Goal: Task Accomplishment & Management: Manage account settings

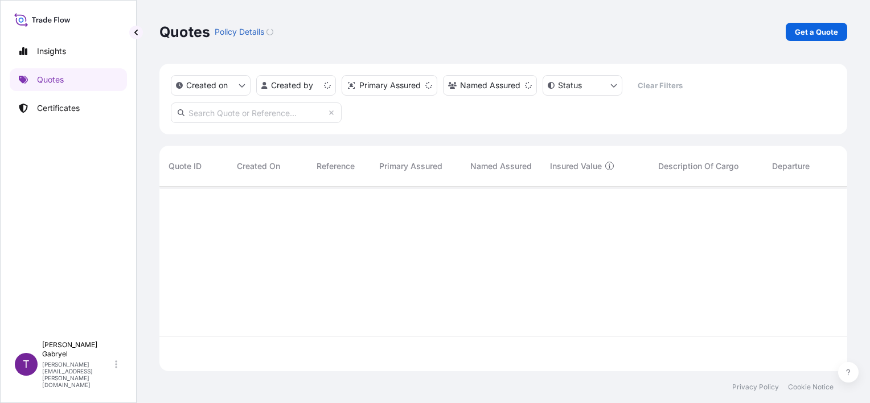
scroll to position [182, 679]
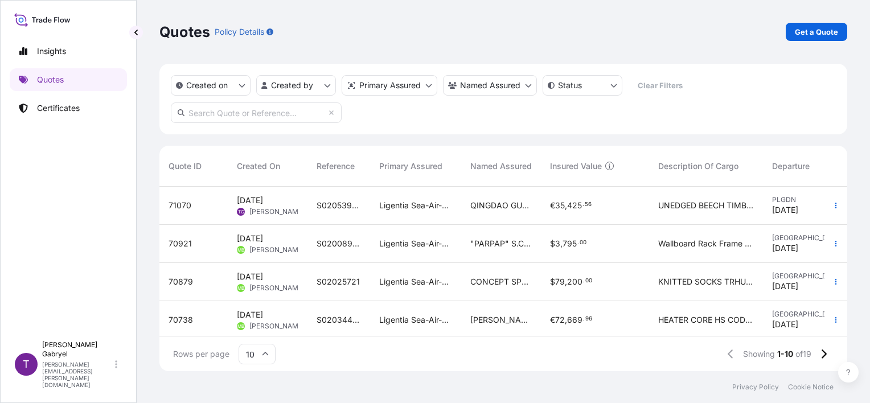
click at [663, 207] on span "UNEDGED BEECH TIMBER" at bounding box center [706, 205] width 96 height 11
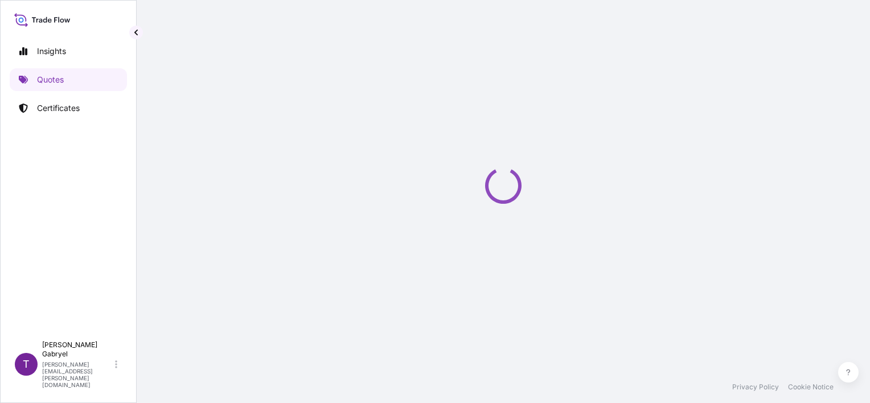
select select "Road / [GEOGRAPHIC_DATA]"
select select "Sea"
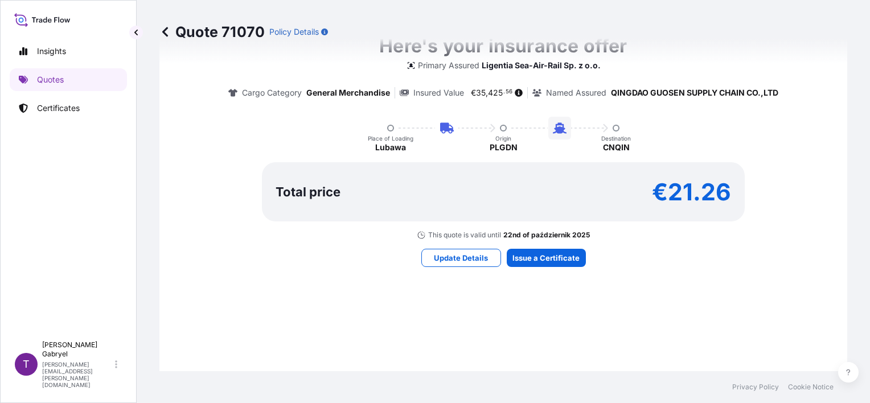
scroll to position [846, 0]
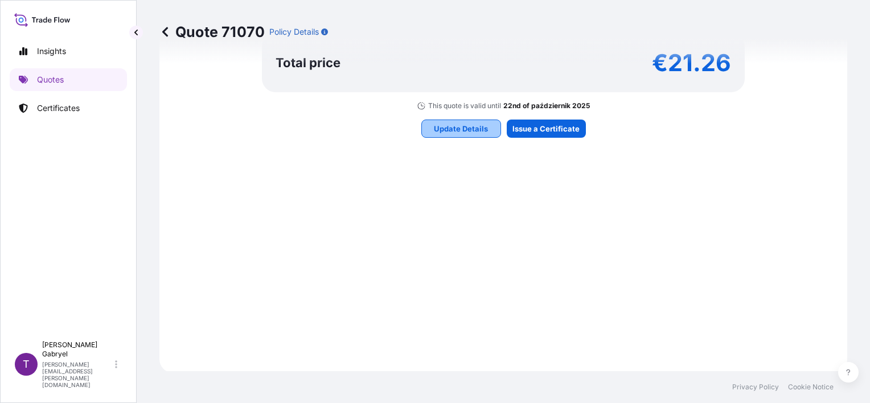
click at [456, 126] on p "Update Details" at bounding box center [461, 128] width 54 height 11
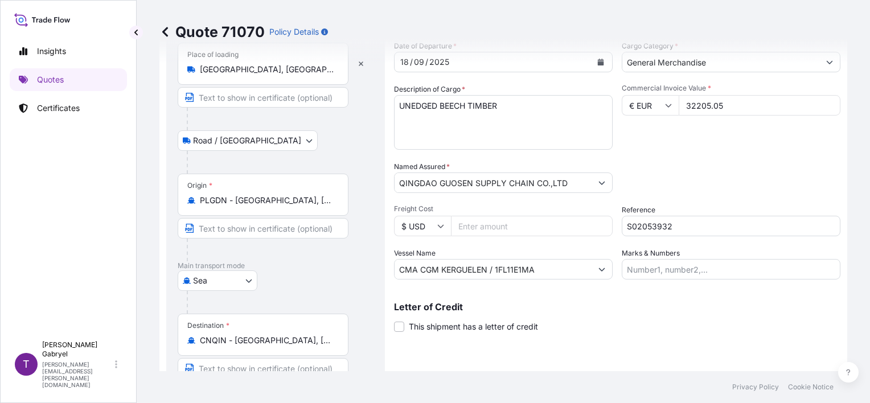
scroll to position [18, 0]
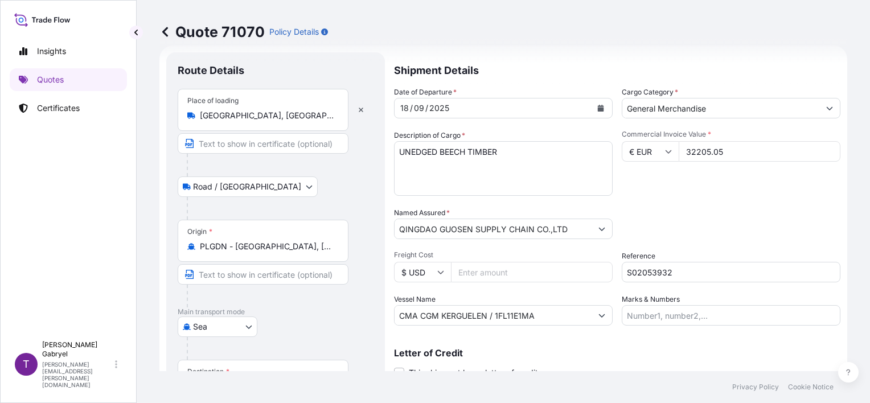
click at [522, 165] on textarea "UNEDGED BEECH TIMBER" at bounding box center [503, 168] width 219 height 55
paste textarea "TCNU3935040 19 PACAKGES GROSS WEIGHT: 21960 KG / 22,465 MTQ TRHU6608234 17 PACK…"
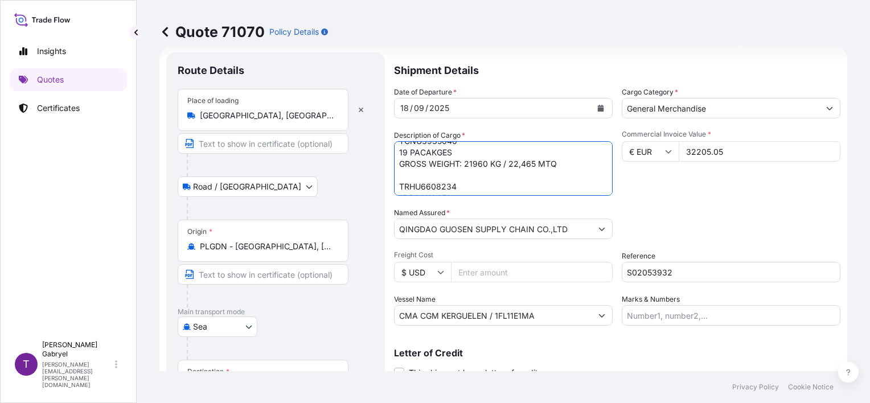
scroll to position [0, 0]
type textarea "UNEDGED BEECH TIMBER TCNU3935040 19 PACAKGES GROSS WEIGHT: 21960 KG / 22,465 MT…"
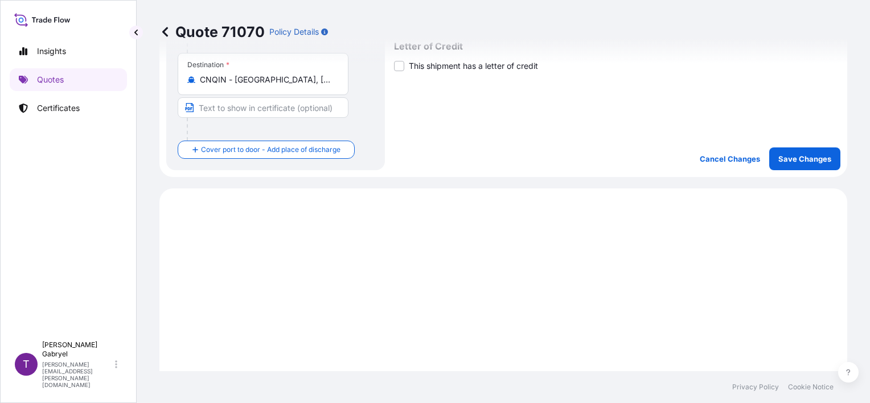
scroll to position [276, 0]
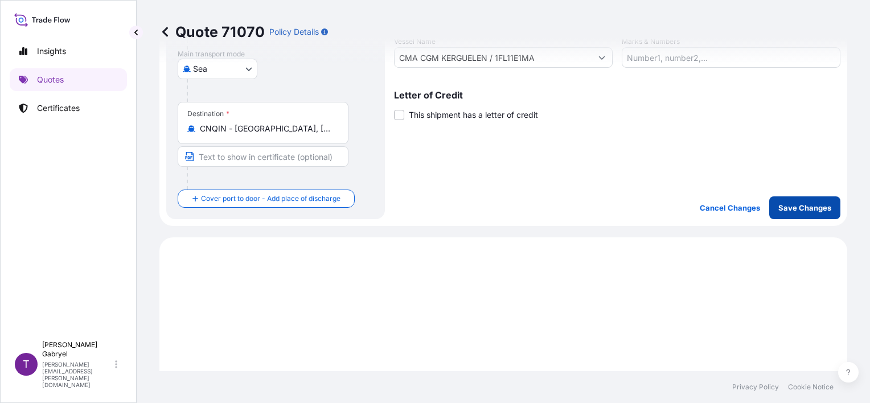
click at [785, 206] on p "Save Changes" at bounding box center [804, 207] width 53 height 11
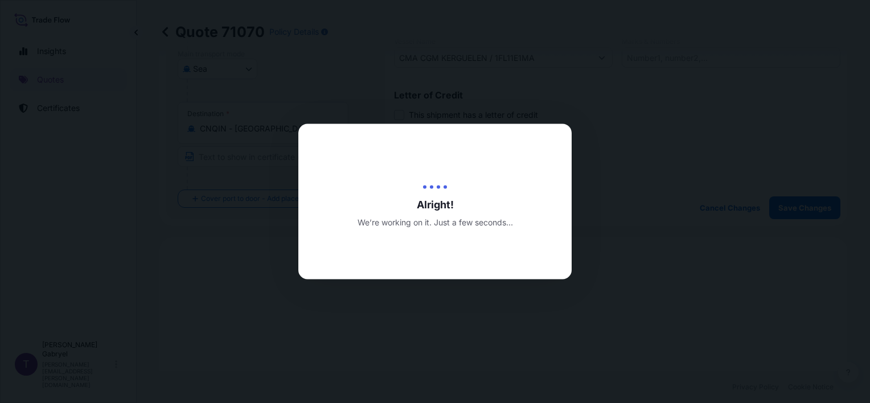
type input "[DATE]"
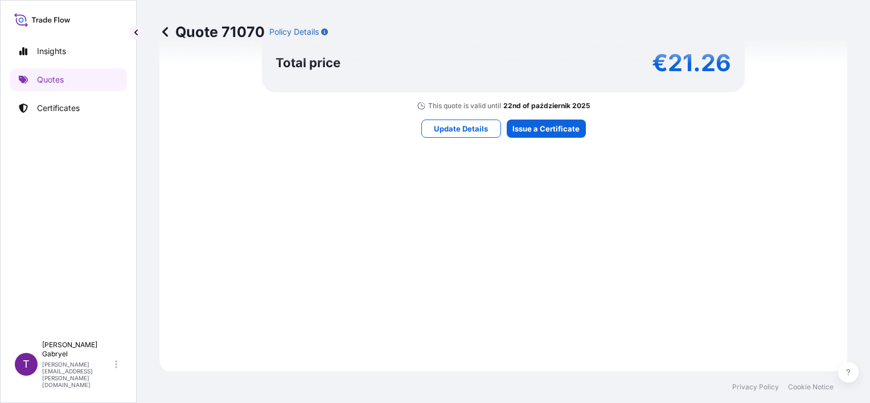
select select "Road / [GEOGRAPHIC_DATA]"
select select "Sea"
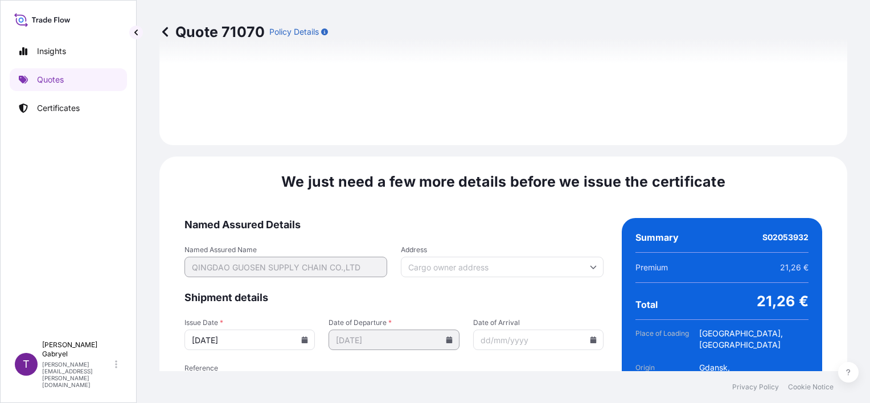
scroll to position [1452, 0]
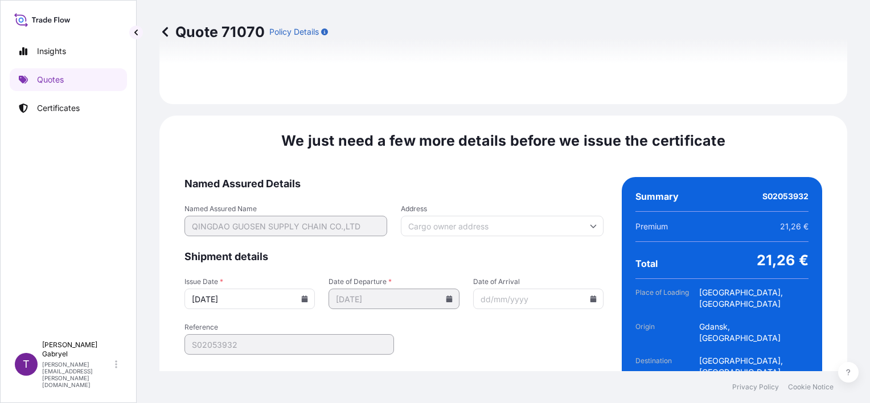
click at [291, 289] on input "[DATE]" at bounding box center [249, 299] width 130 height 20
click at [303, 289] on input "[DATE]" at bounding box center [249, 299] width 130 height 20
click at [302, 296] on icon at bounding box center [305, 299] width 6 height 7
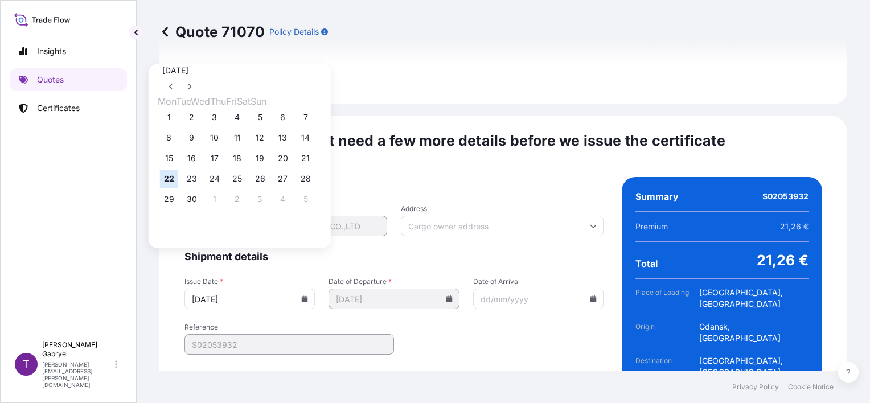
drag, startPoint x: 248, startPoint y: 158, endPoint x: 458, endPoint y: 286, distance: 245.8
click at [247, 159] on button "18" at bounding box center [237, 158] width 18 height 18
type input "[DATE]"
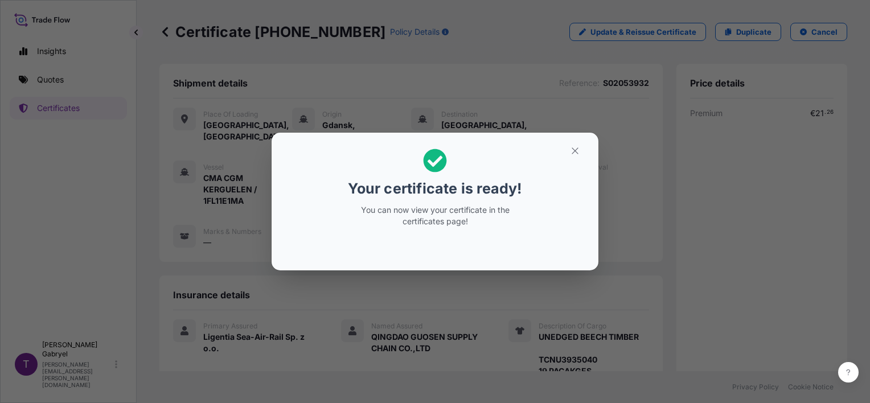
click at [577, 154] on icon "button" at bounding box center [575, 151] width 10 height 10
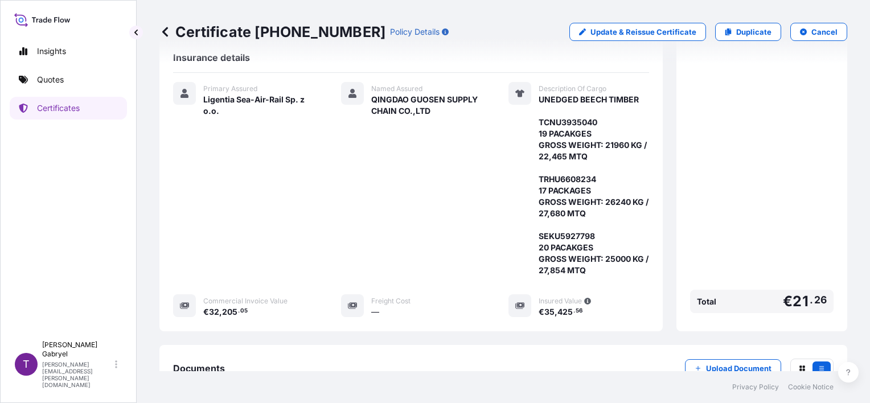
scroll to position [285, 0]
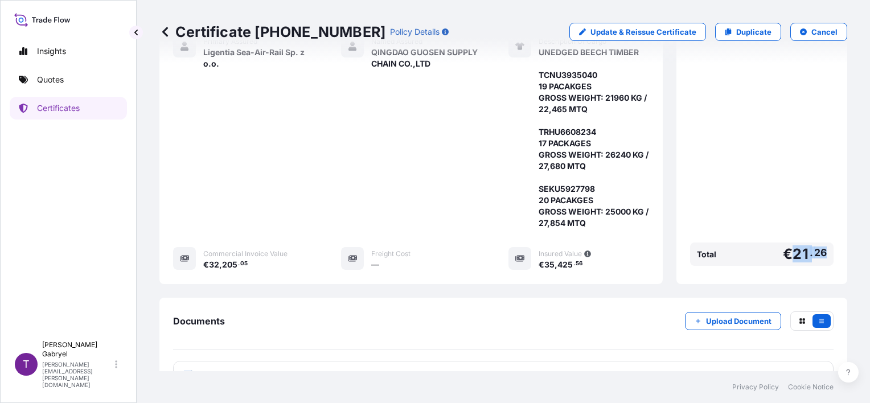
drag, startPoint x: 818, startPoint y: 238, endPoint x: 781, endPoint y: 241, distance: 36.6
click at [781, 243] on div "Total € 21 . 26" at bounding box center [761, 254] width 143 height 23
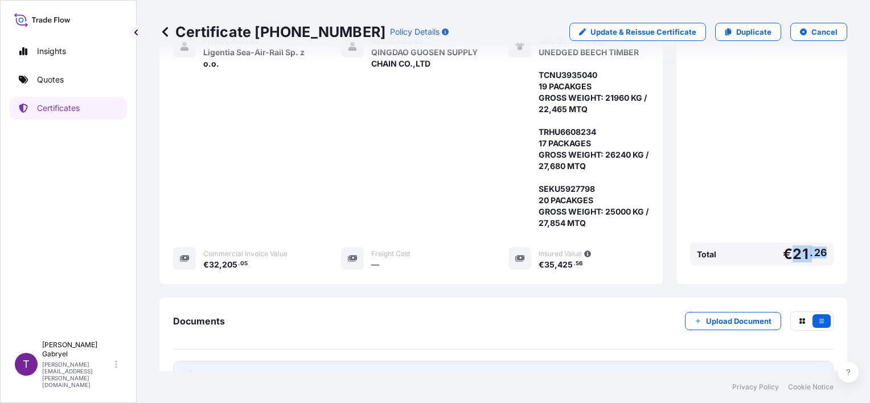
click at [360, 365] on link "PDF Certificate [DATE]" at bounding box center [503, 376] width 661 height 30
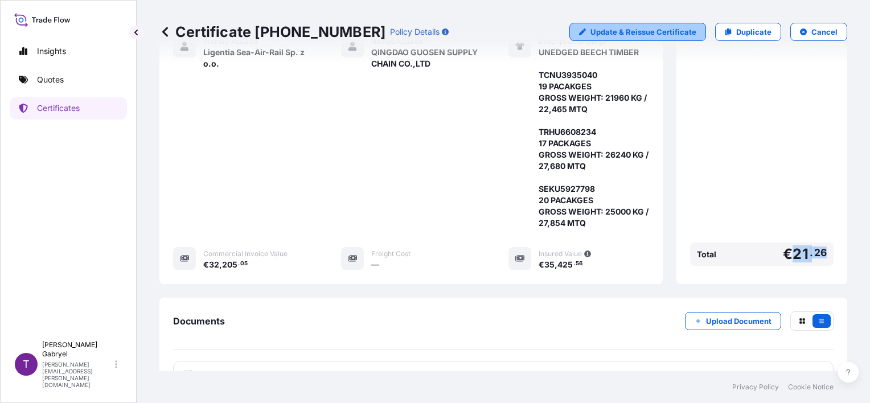
click at [665, 30] on p "Update & Reissue Certificate" at bounding box center [644, 31] width 106 height 11
select select "Road / [GEOGRAPHIC_DATA]"
select select "Sea"
select select "31440"
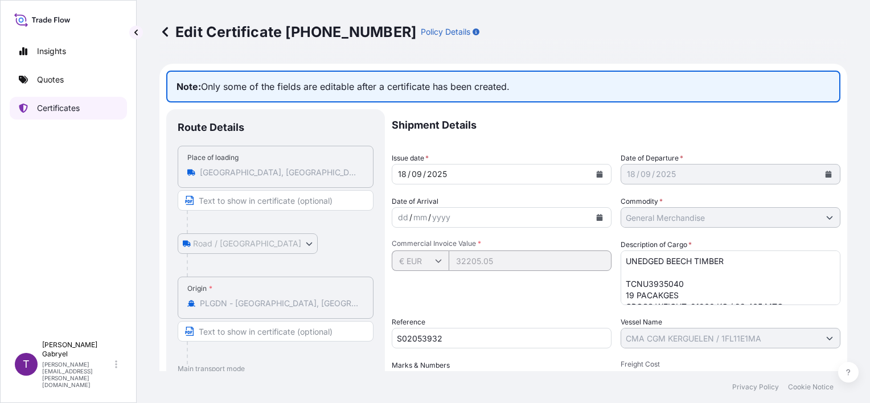
click at [59, 110] on p "Certificates" at bounding box center [58, 107] width 43 height 11
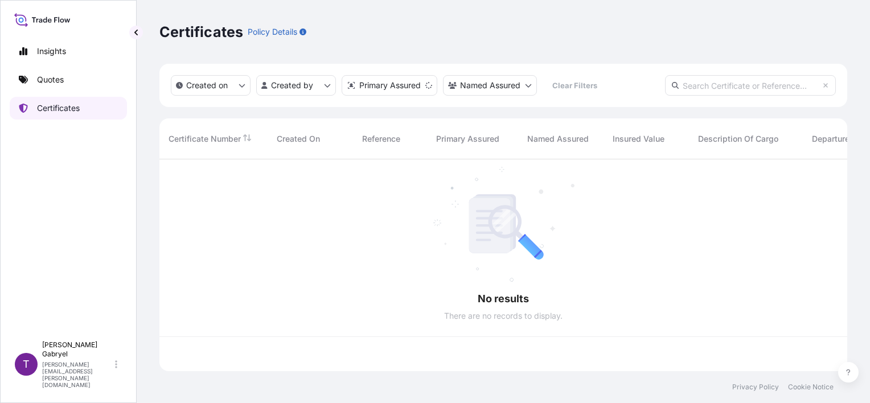
scroll to position [210, 679]
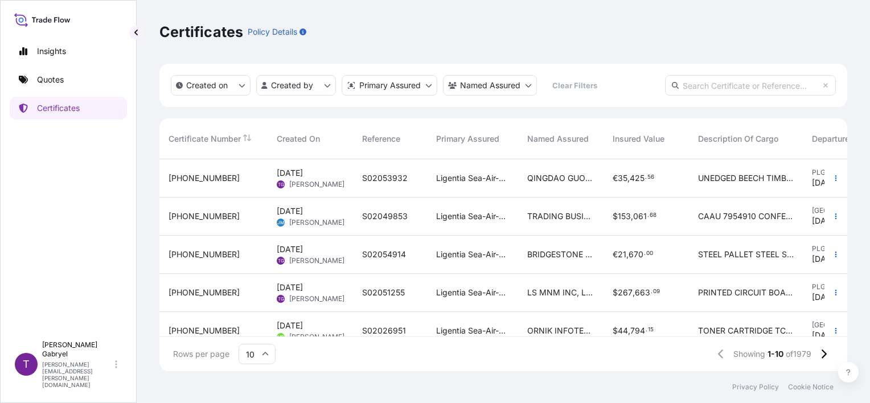
click at [408, 188] on div "S02053932" at bounding box center [390, 178] width 74 height 38
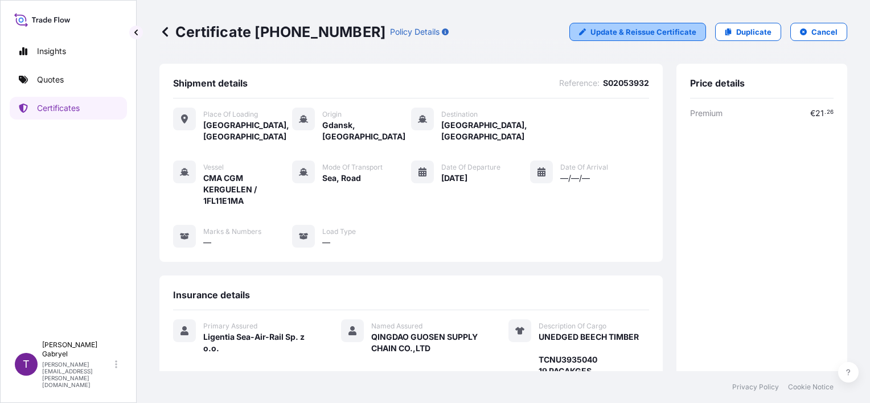
click at [646, 34] on p "Update & Reissue Certificate" at bounding box center [644, 31] width 106 height 11
select select "Road / [GEOGRAPHIC_DATA]"
select select "Sea"
select select "31440"
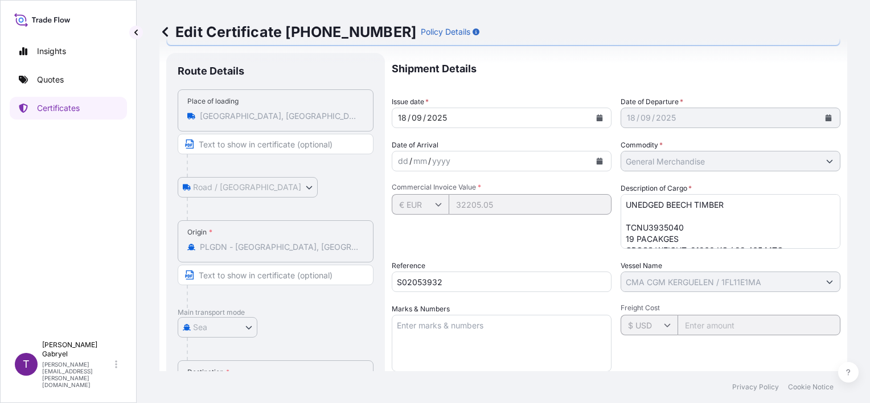
scroll to position [57, 0]
drag, startPoint x: 688, startPoint y: 204, endPoint x: 665, endPoint y: 204, distance: 22.8
click at [665, 204] on textarea "UNEDGED BEECH TIMBER TCNU3935040 19 PACAKGES GROSS WEIGHT: 21960 KG / 22,465 MT…" at bounding box center [731, 221] width 220 height 55
type textarea "UNEDGED RED OAK TIMBER TCNU3935040 19 PACAKGES GROSS WEIGHT: 21960 KG / 22,465 …"
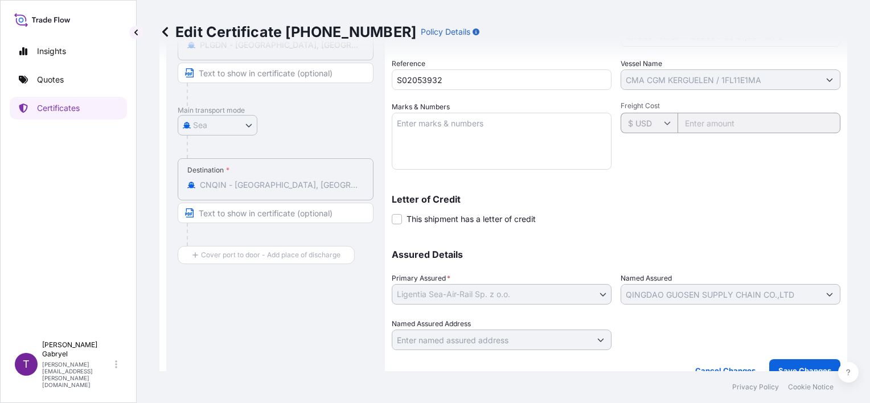
scroll to position [275, 0]
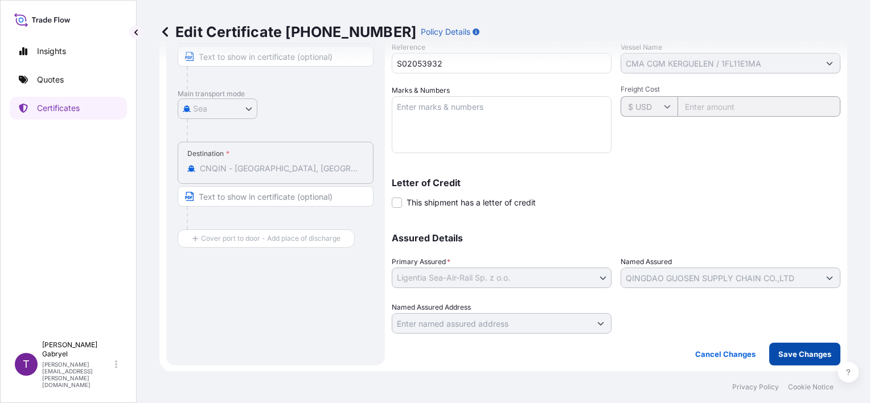
click at [806, 353] on p "Save Changes" at bounding box center [804, 353] width 53 height 11
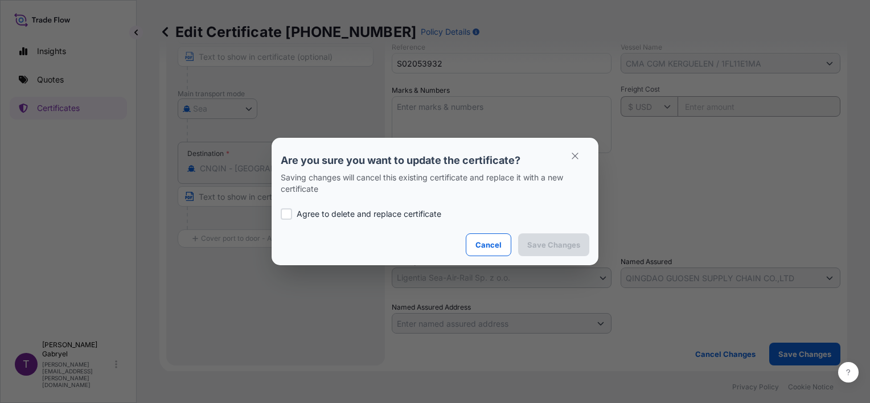
click at [397, 211] on p "Agree to delete and replace certificate" at bounding box center [369, 213] width 145 height 11
checkbox input "true"
click at [551, 243] on p "Save Changes" at bounding box center [553, 244] width 53 height 11
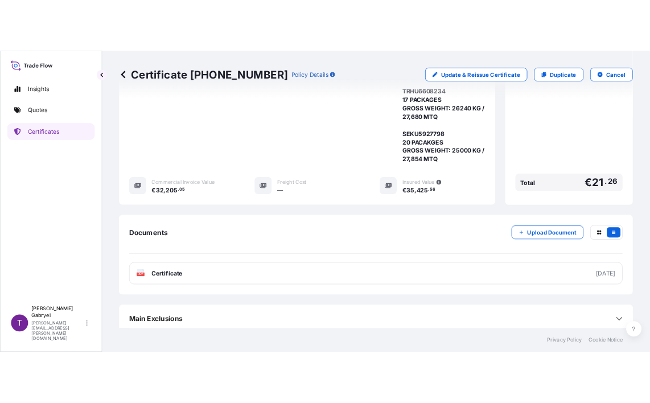
scroll to position [364, 0]
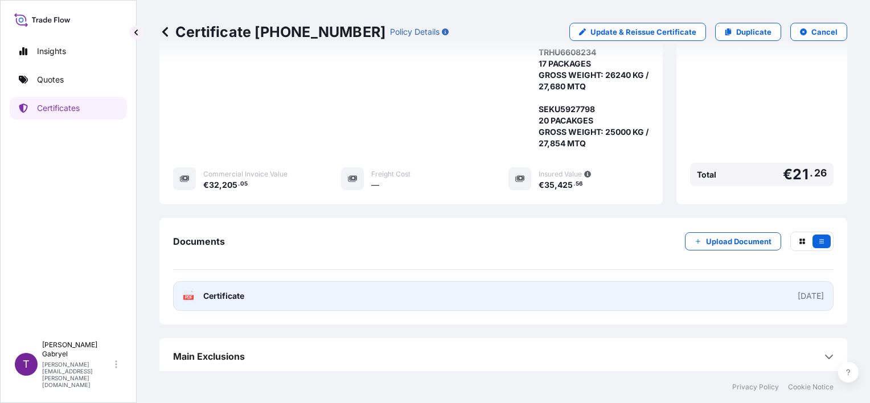
click at [442, 288] on link "PDF Certificate [DATE]" at bounding box center [503, 296] width 661 height 30
